Goal: Information Seeking & Learning: Learn about a topic

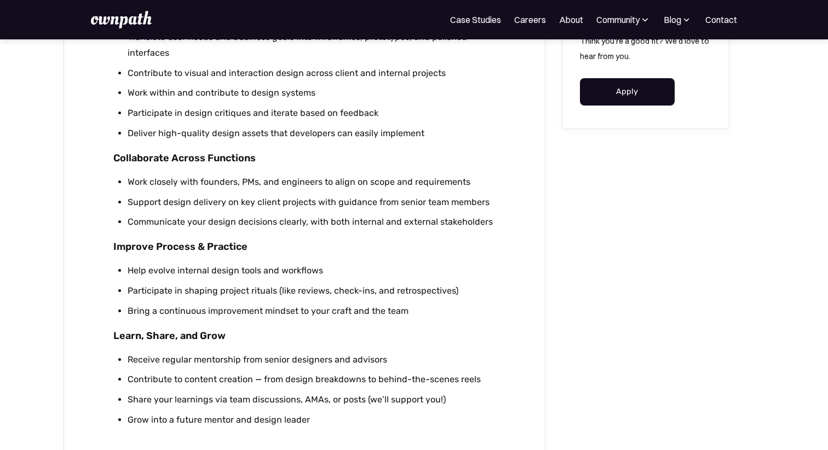
scroll to position [659, 0]
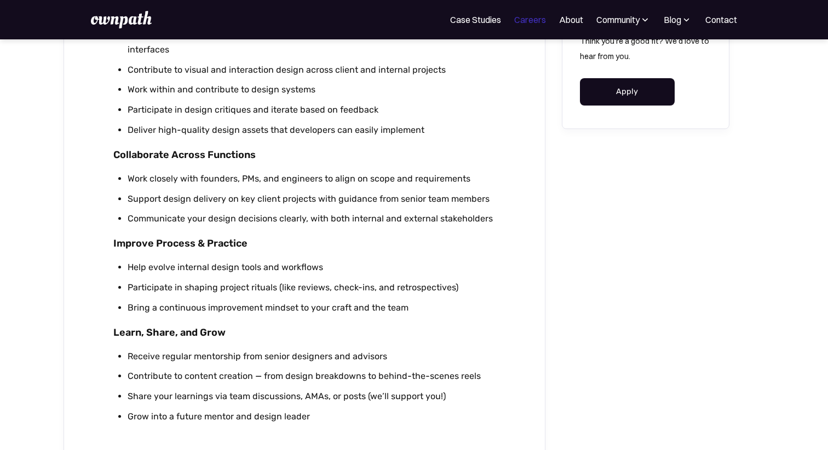
click at [535, 25] on link "Careers" at bounding box center [530, 19] width 32 height 13
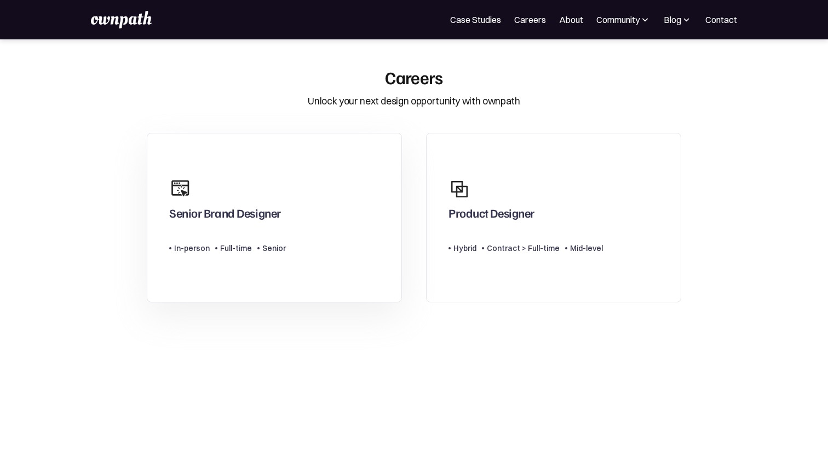
click at [319, 211] on link "Senior Brand Designer Type Level In-person Full-time Senior" at bounding box center [274, 218] width 255 height 170
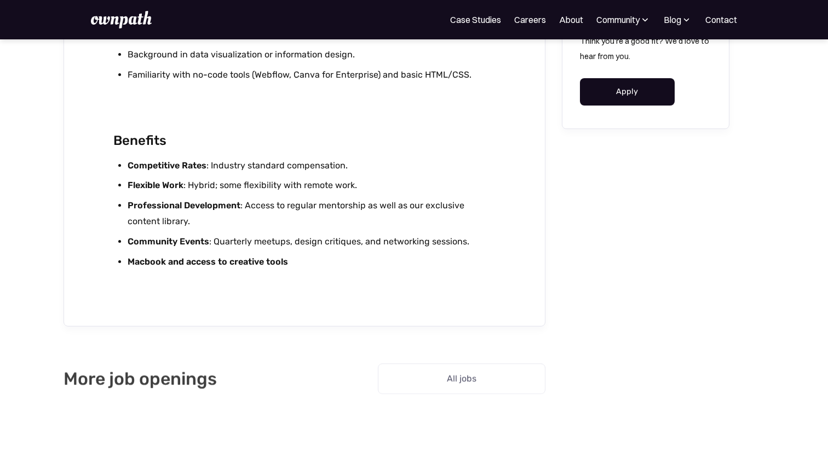
scroll to position [2076, 0]
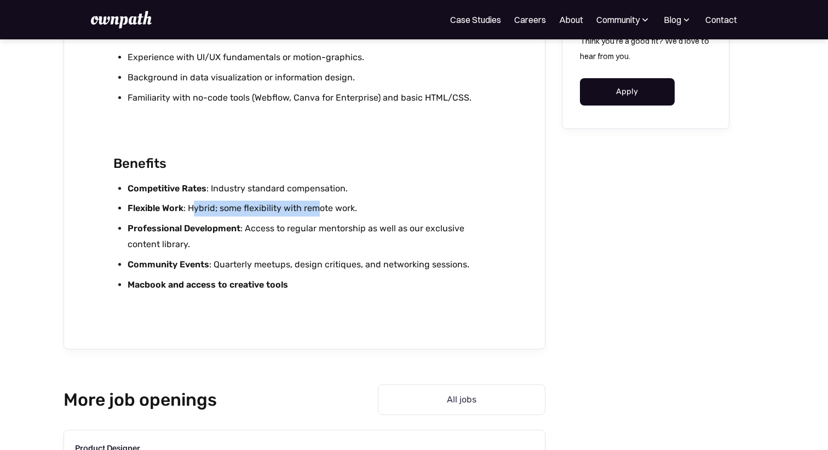
drag, startPoint x: 194, startPoint y: 204, endPoint x: 314, endPoint y: 203, distance: 119.9
click at [314, 203] on li "Flexible Work : Hybrid; some flexibility with remote work." at bounding box center [312, 209] width 368 height 16
click at [308, 207] on li "Flexible Work : Hybrid; some flexibility with remote work." at bounding box center [312, 209] width 368 height 16
click at [140, 23] on img at bounding box center [121, 20] width 60 height 18
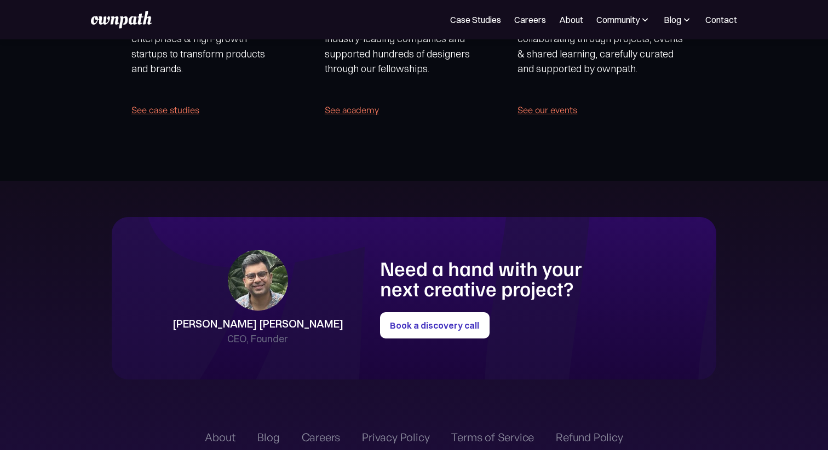
scroll to position [2301, 0]
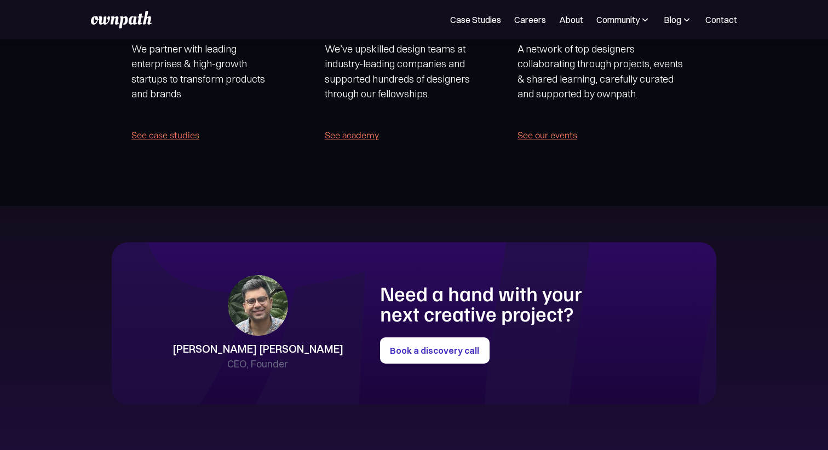
click at [361, 141] on link "See academy" at bounding box center [352, 135] width 54 height 15
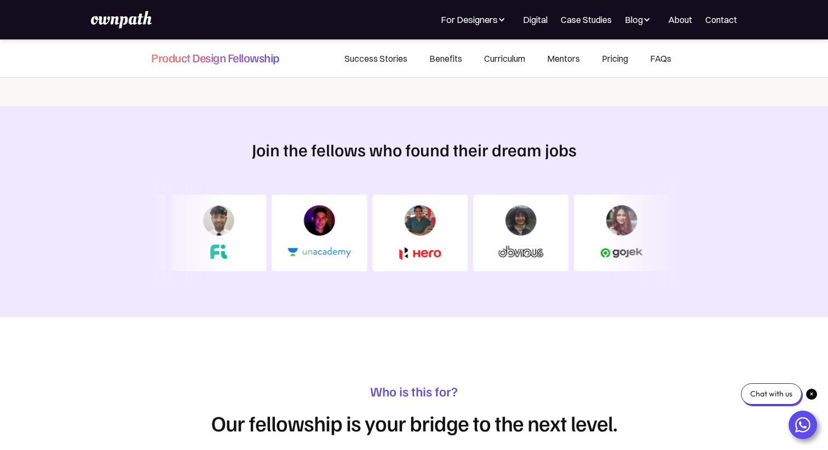
scroll to position [555, 0]
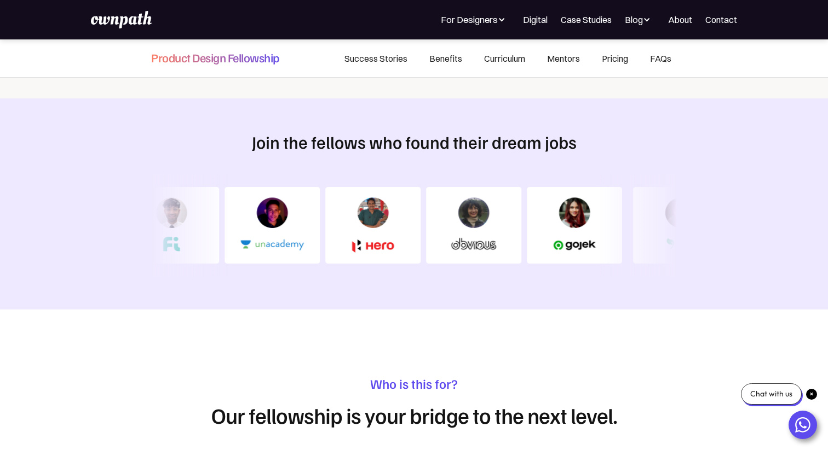
drag, startPoint x: 478, startPoint y: 337, endPoint x: 334, endPoint y: 39, distance: 330.8
